Goal: Task Accomplishment & Management: Complete application form

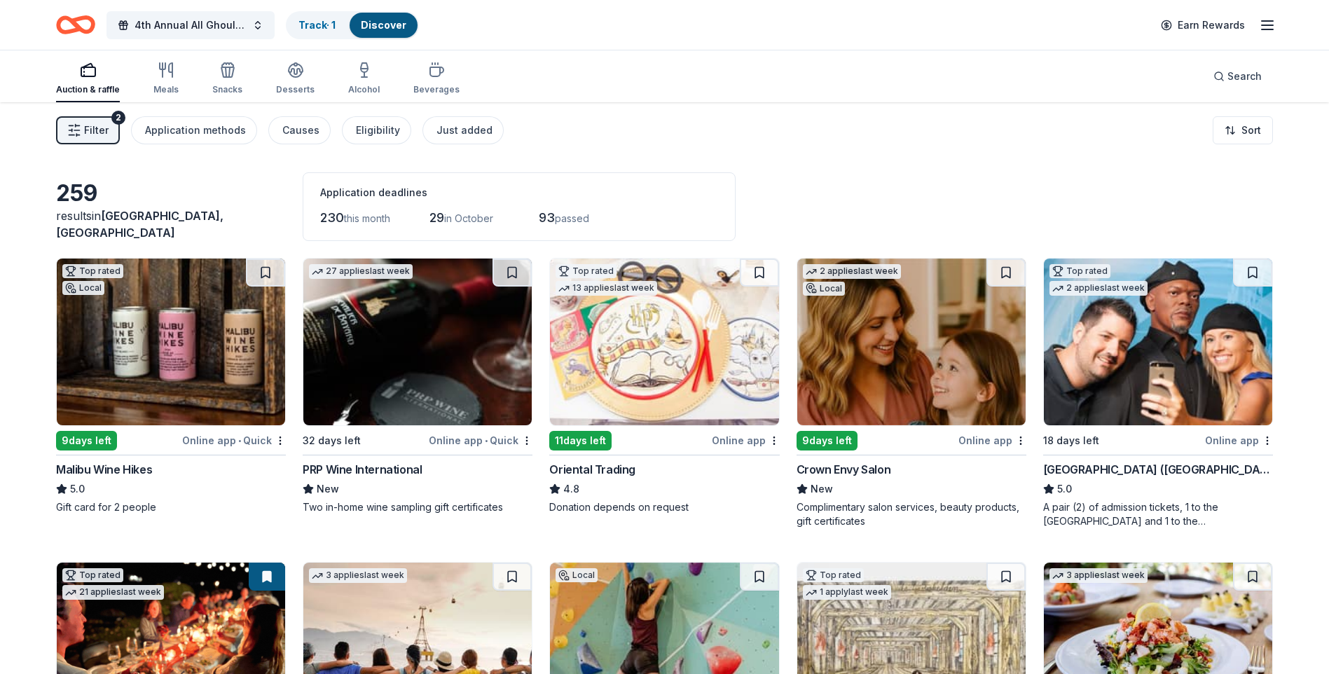
click at [165, 228] on span "[GEOGRAPHIC_DATA], [GEOGRAPHIC_DATA]" at bounding box center [139, 224] width 167 height 31
click at [158, 21] on span "4th Annual All Ghouls Gala" at bounding box center [190, 25] width 112 height 17
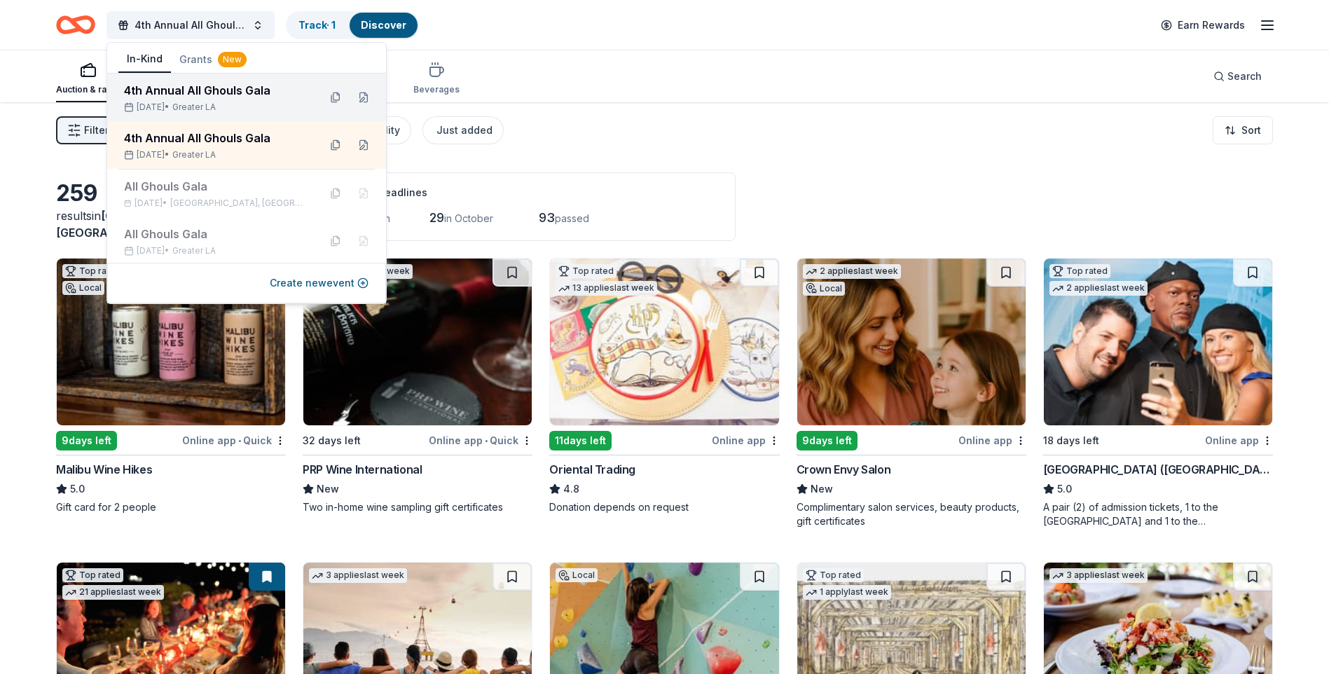
click at [228, 95] on div "4th Annual All Ghouls Gala" at bounding box center [215, 90] width 183 height 17
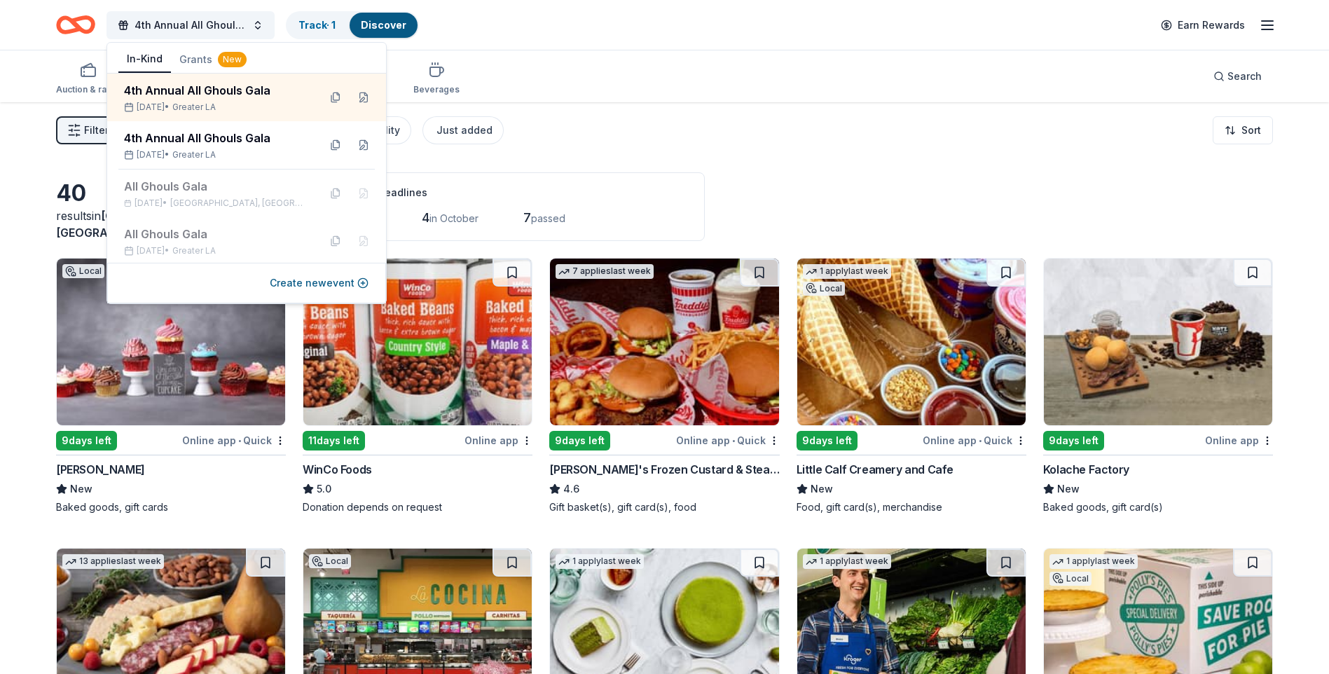
click at [668, 65] on div "Auction & raffle Meals Snacks Desserts Alcohol Beverages Search" at bounding box center [664, 76] width 1216 height 52
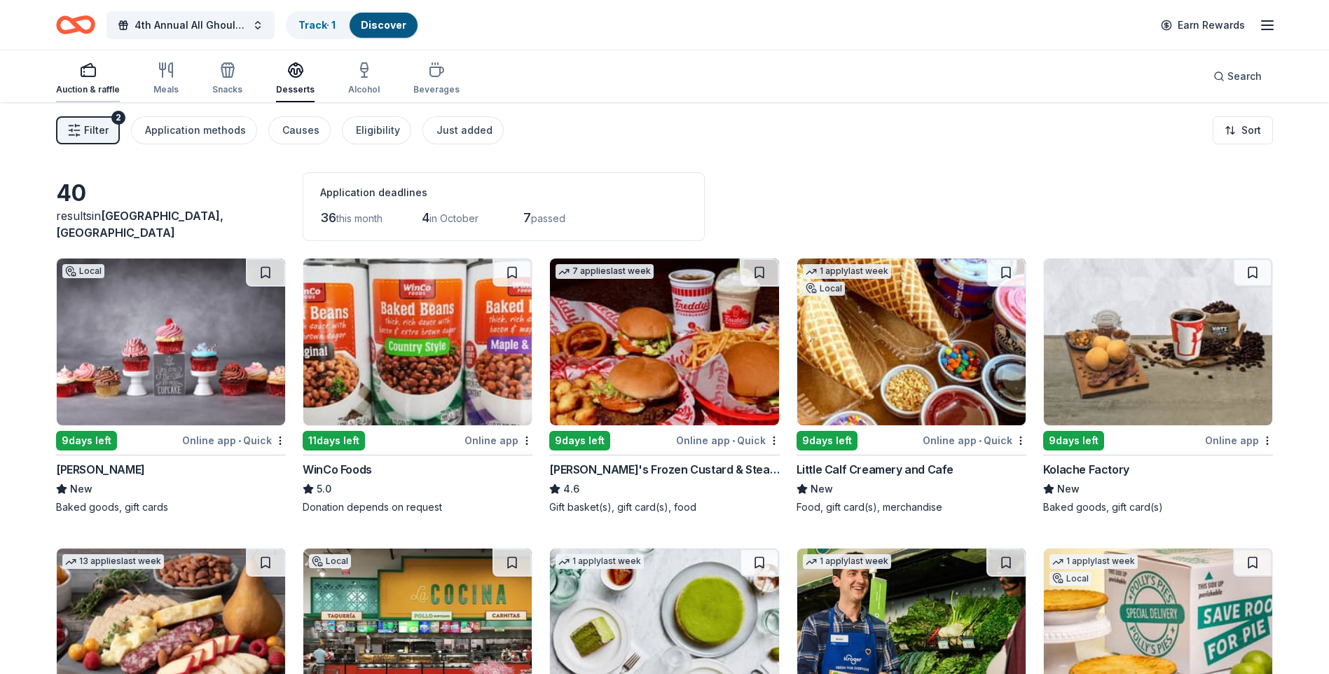
click at [88, 85] on div "Auction & raffle" at bounding box center [88, 89] width 64 height 11
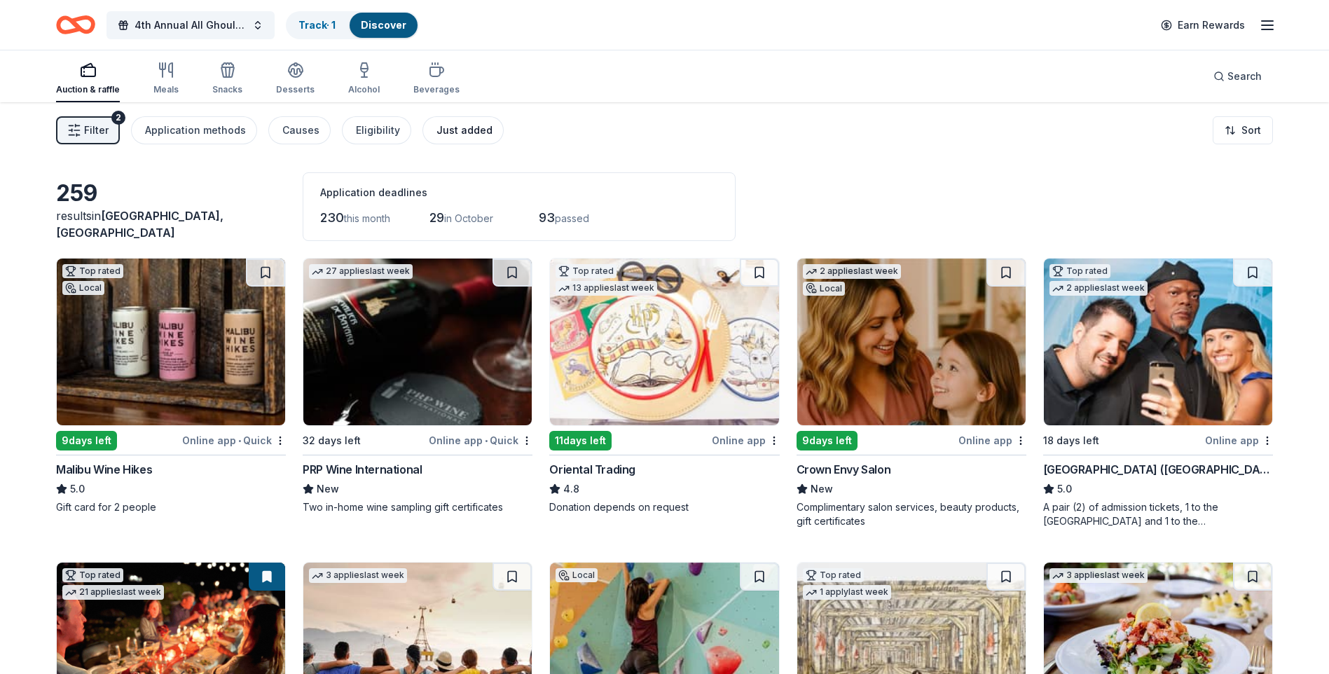
click at [466, 133] on div "Just added" at bounding box center [464, 130] width 56 height 17
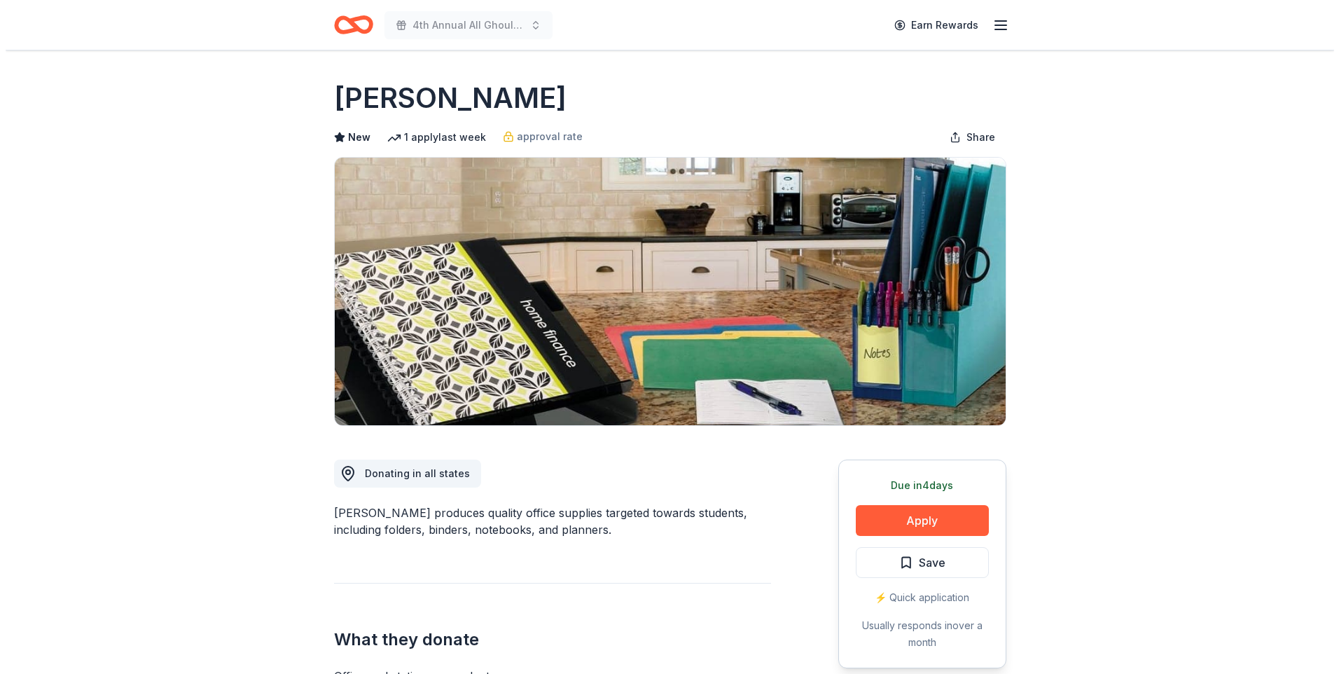
scroll to position [700, 0]
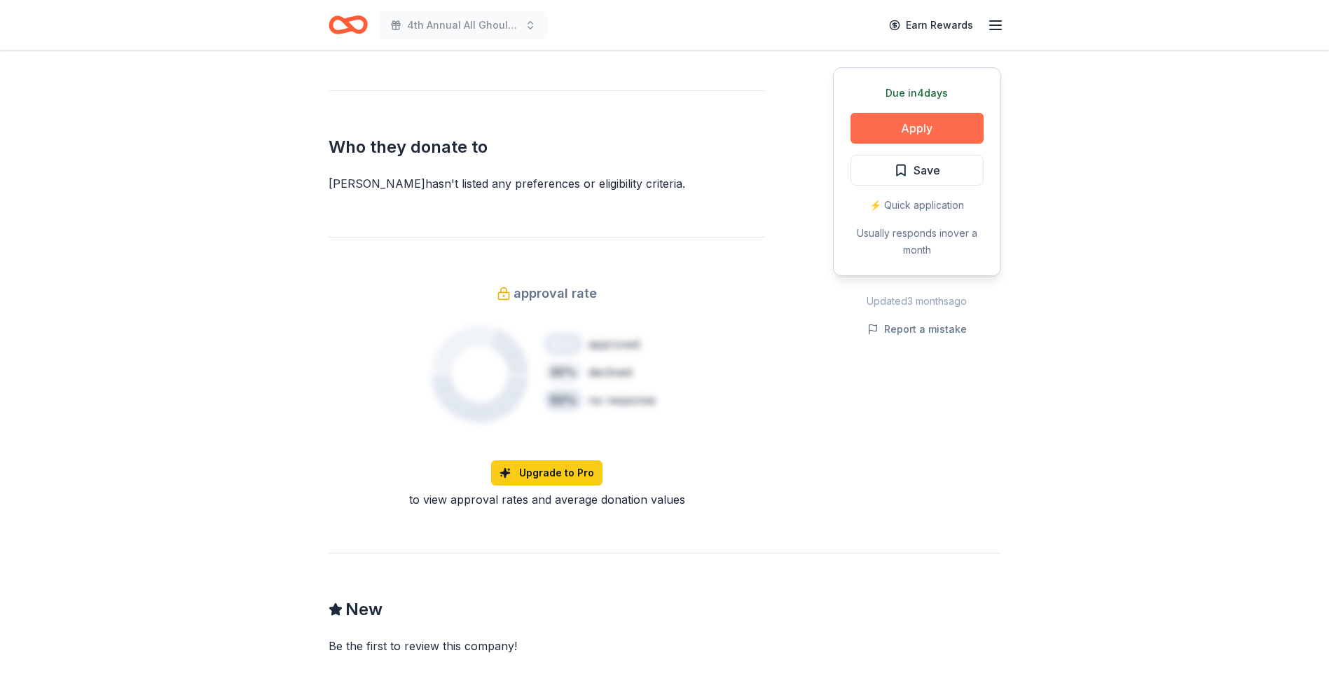
click at [921, 124] on button "Apply" at bounding box center [916, 128] width 133 height 31
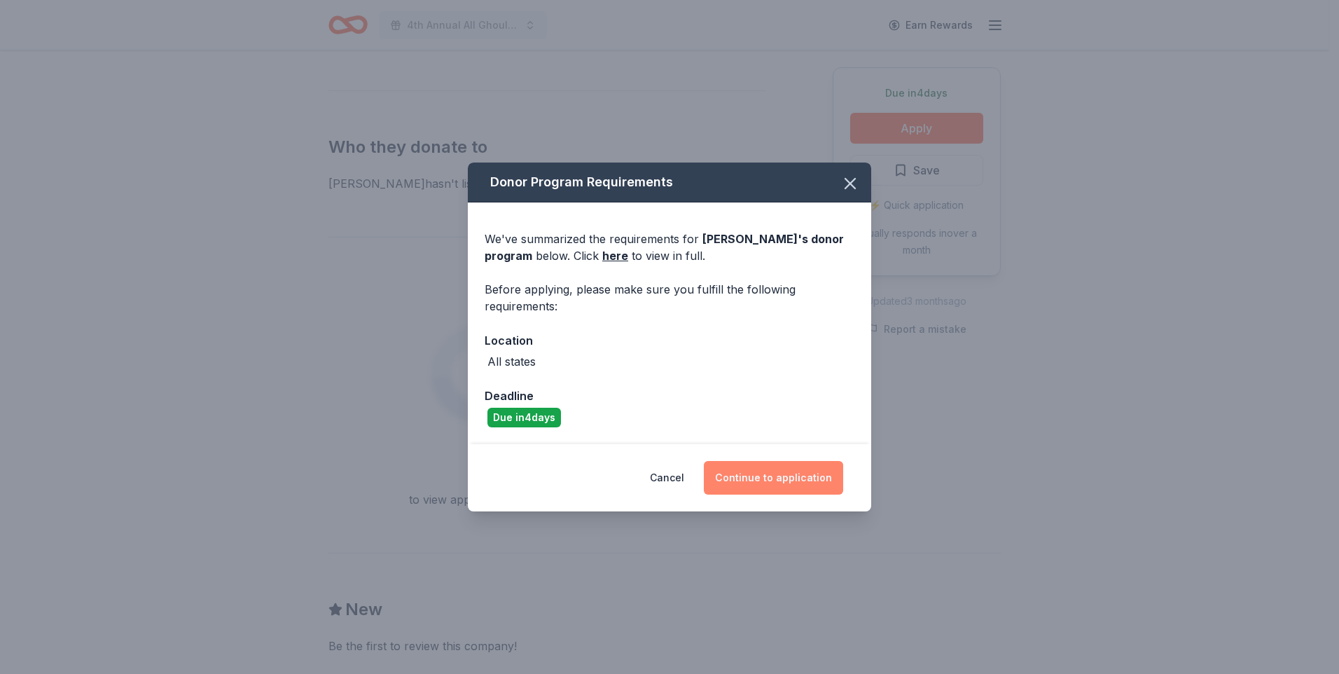
click at [791, 479] on button "Continue to application" at bounding box center [773, 478] width 139 height 34
